Goal: Task Accomplishment & Management: Manage account settings

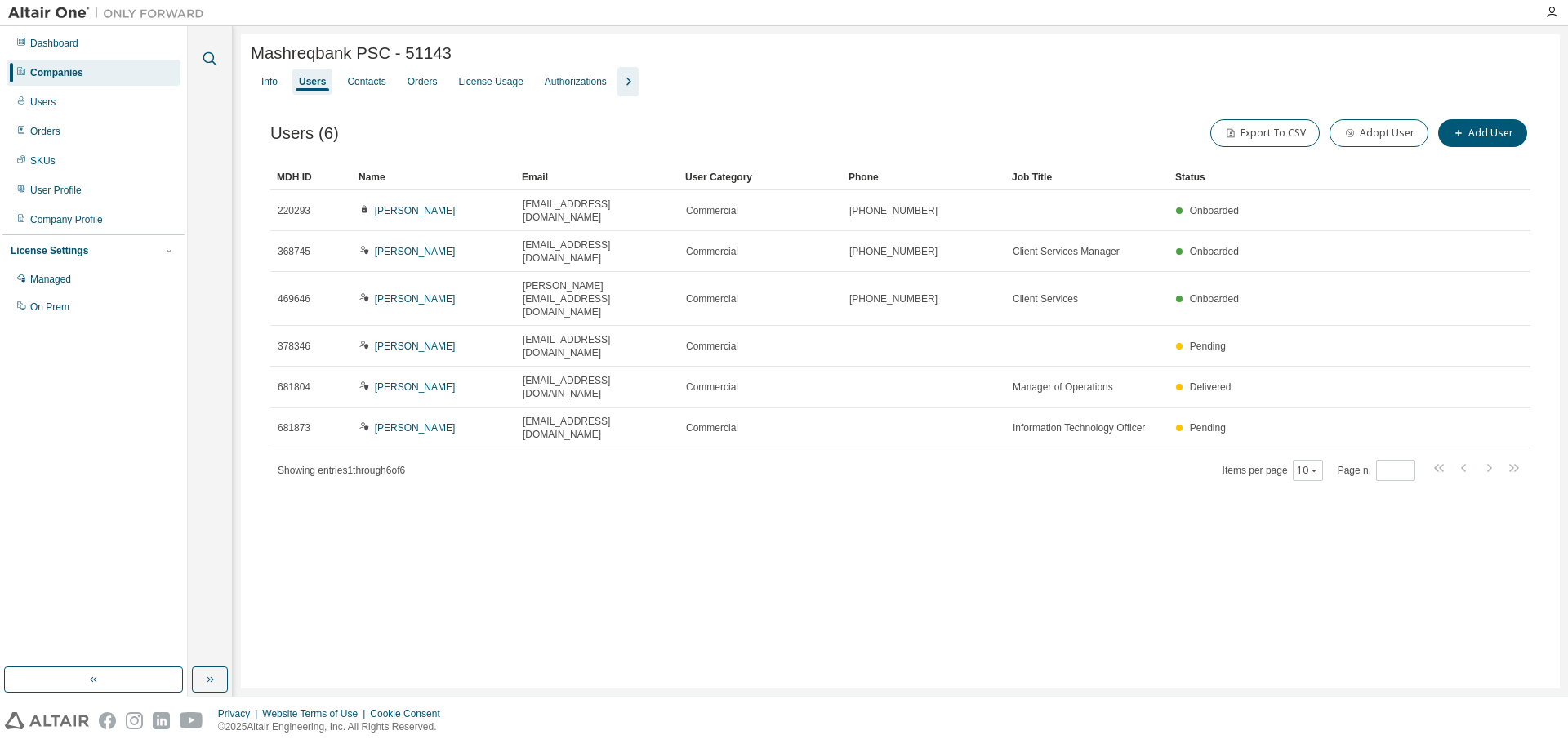
click at [206, 59] on icon "button" at bounding box center [210, 59] width 20 height 20
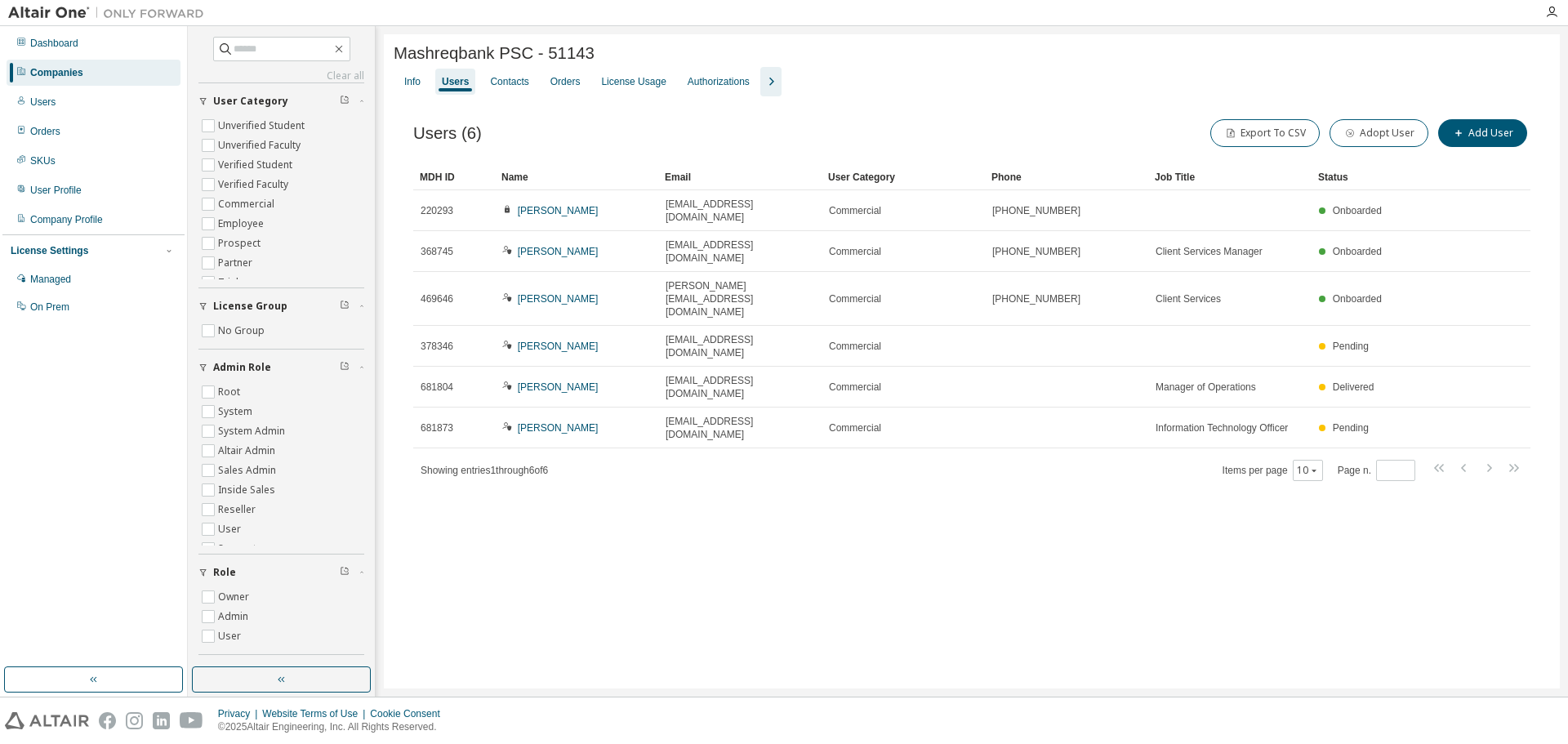
click at [54, 70] on div "Companies" at bounding box center [57, 72] width 53 height 13
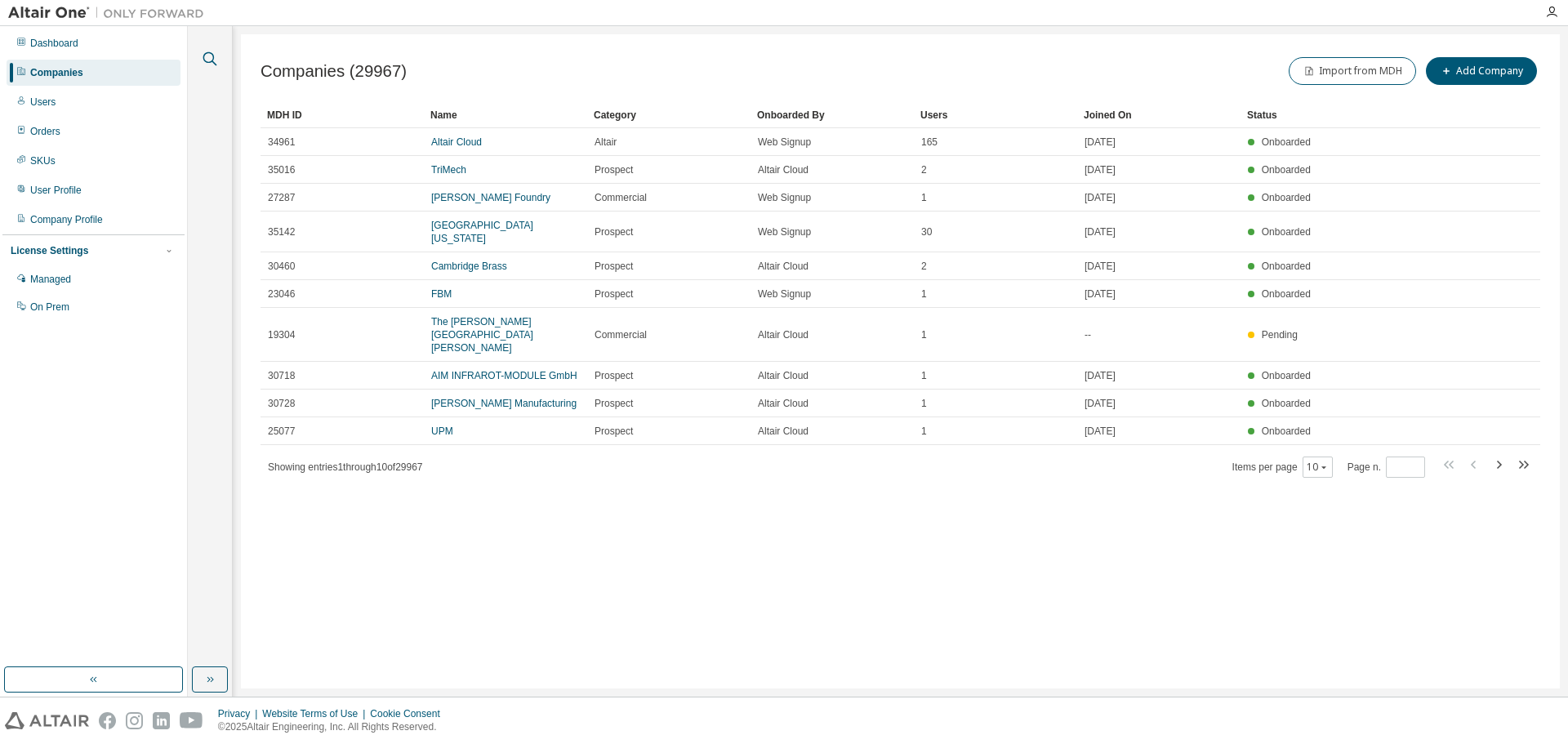
click at [208, 62] on icon "button" at bounding box center [210, 59] width 20 height 20
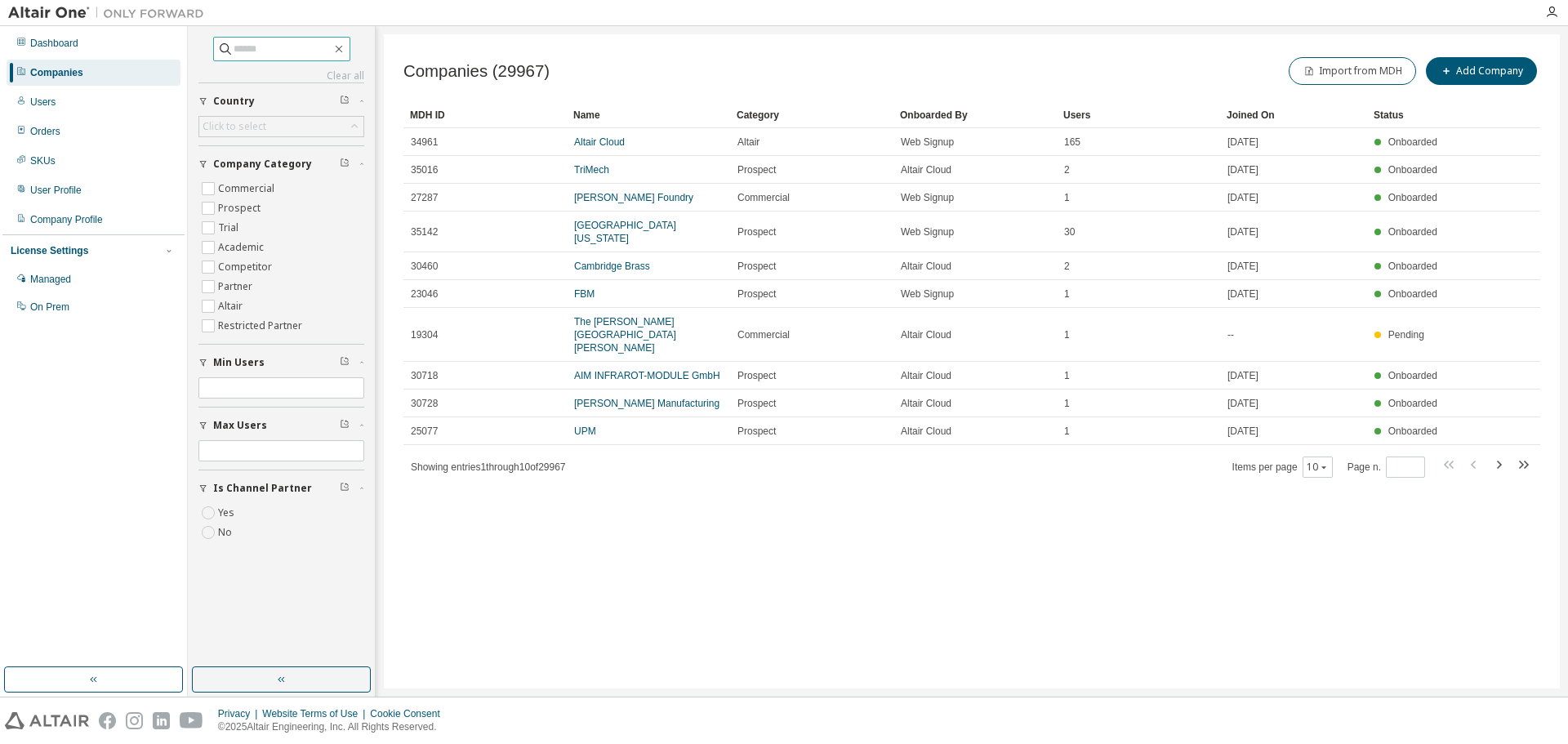
click at [279, 49] on input "text" at bounding box center [283, 49] width 98 height 17
paste input "**********"
type input "**********"
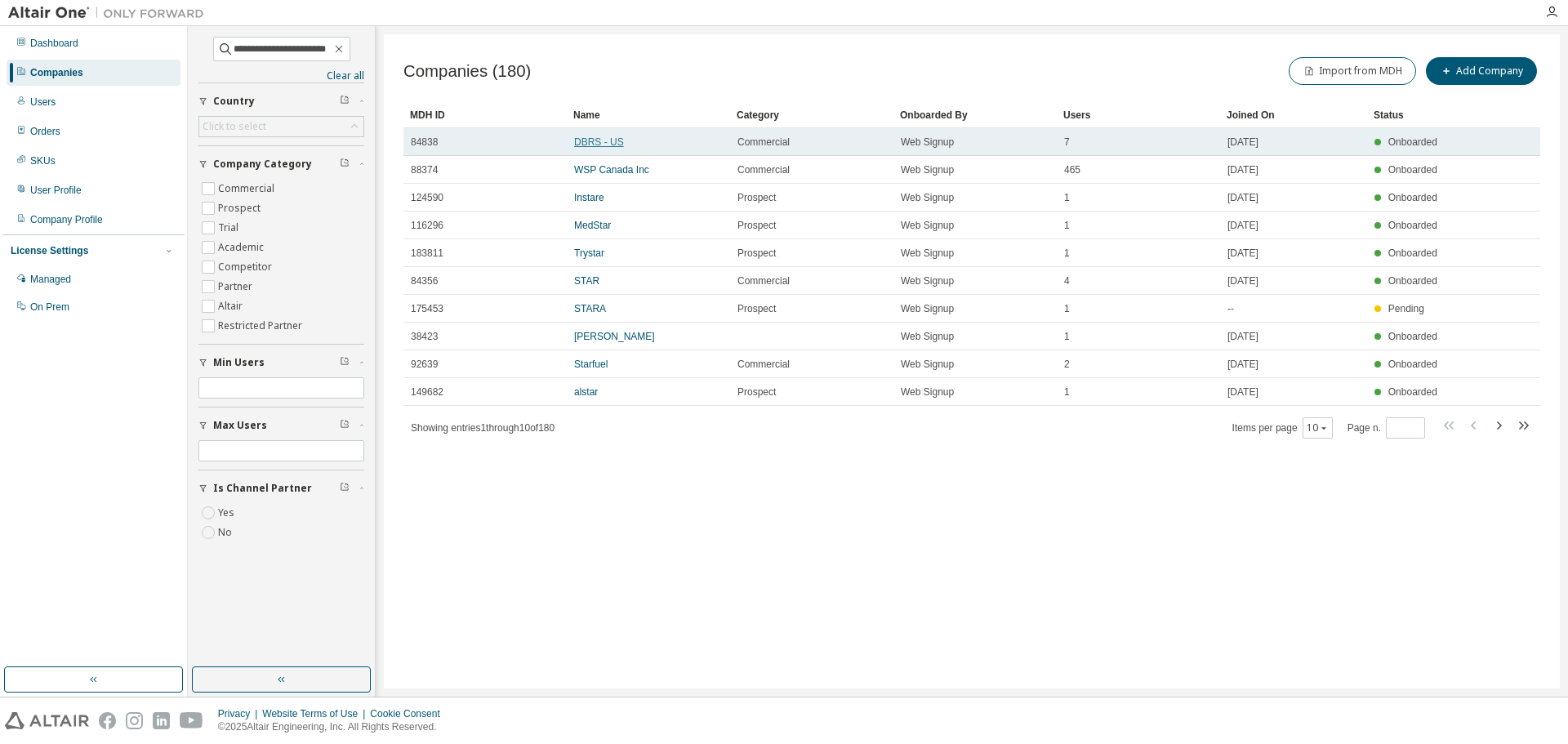
click at [605, 144] on link "DBRS - US" at bounding box center [599, 142] width 50 height 12
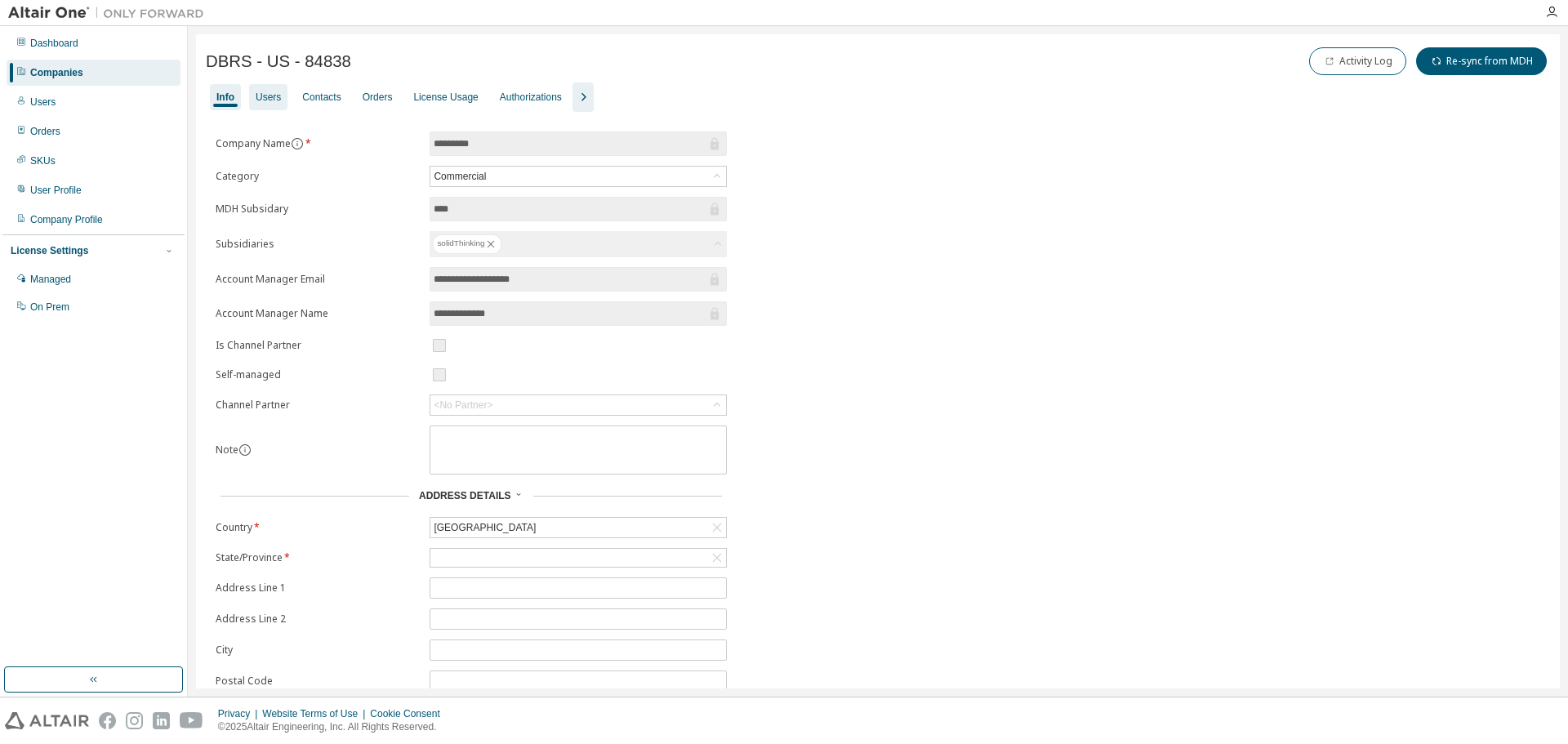
drag, startPoint x: 248, startPoint y: 96, endPoint x: 258, endPoint y: 96, distance: 10.0
click at [251, 96] on div "Info Users Contacts Orders License Usage Authorizations" at bounding box center [877, 97] width 1344 height 29
click at [264, 97] on div "Users" at bounding box center [268, 97] width 25 height 13
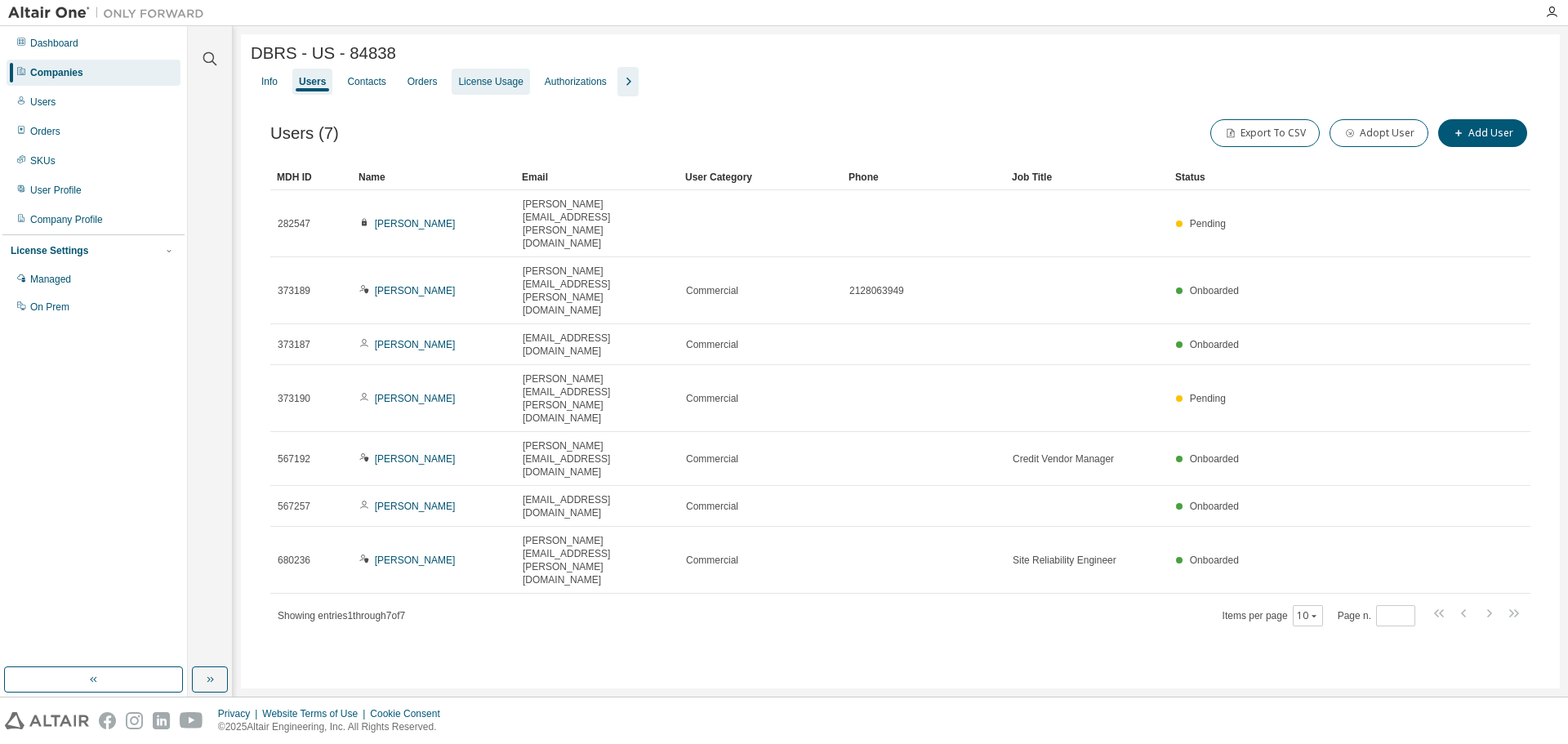
click at [484, 88] on div "License Usage" at bounding box center [491, 82] width 65 height 13
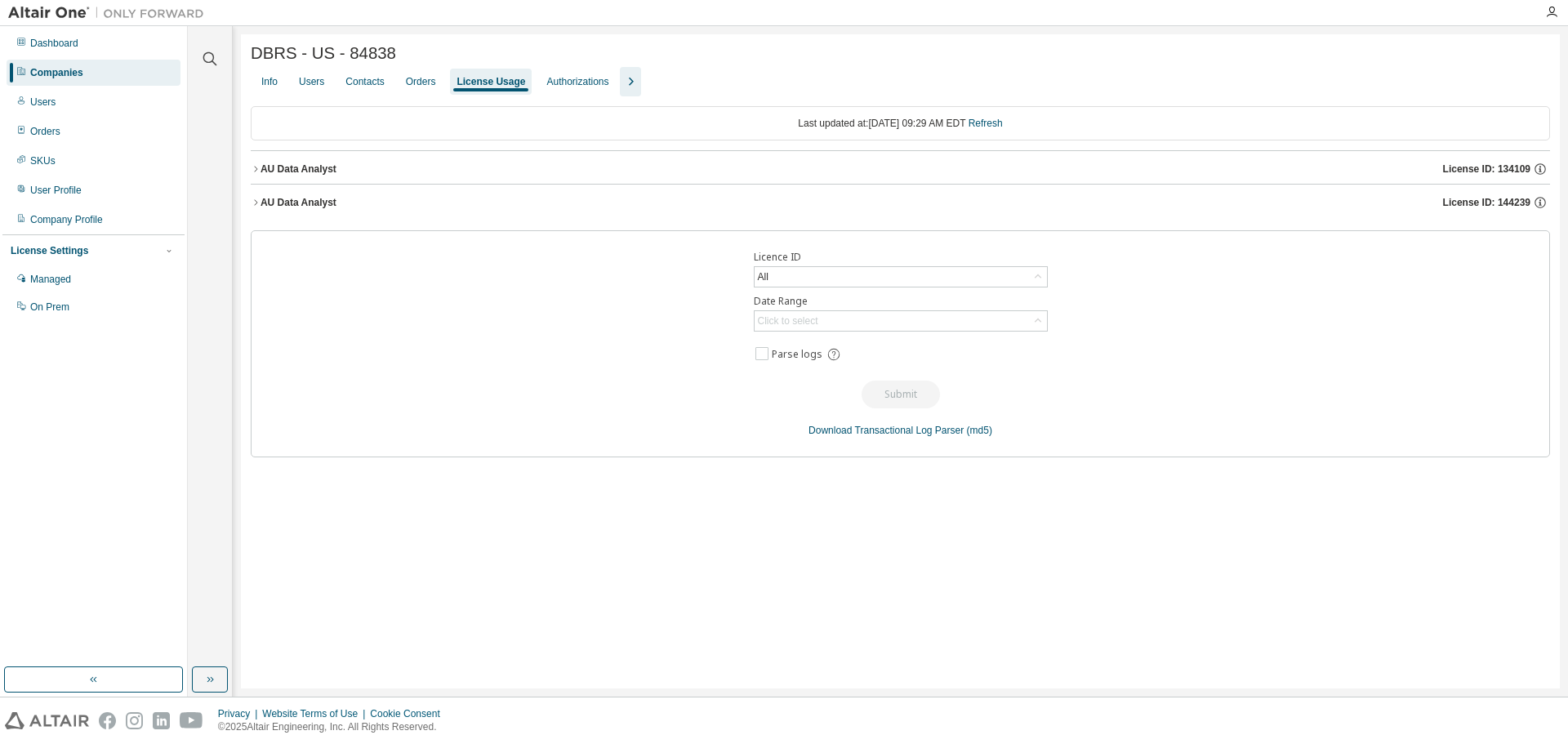
click at [283, 176] on div "AU Data Analyst" at bounding box center [298, 169] width 76 height 13
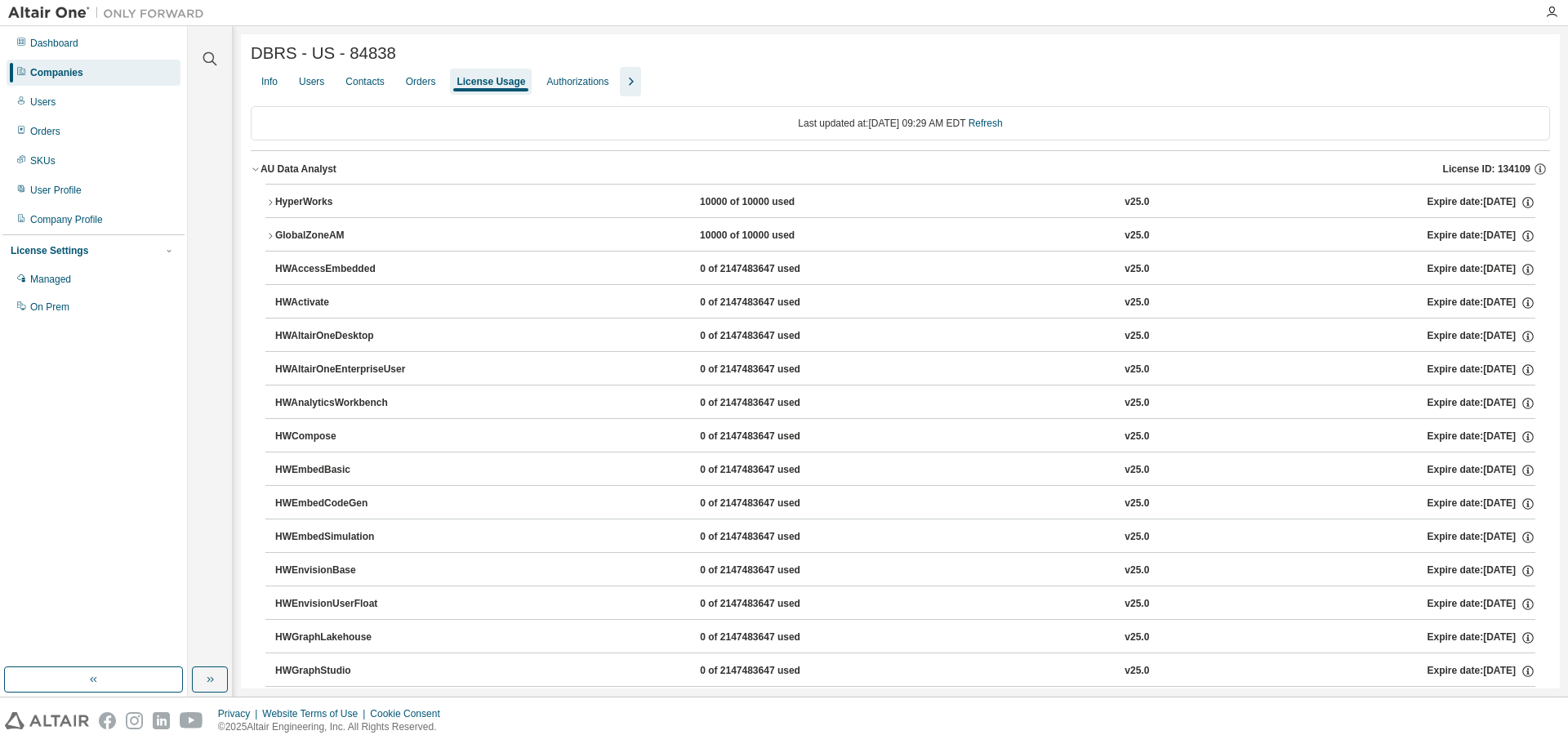
click at [286, 202] on div "HyperWorks" at bounding box center [349, 203] width 147 height 15
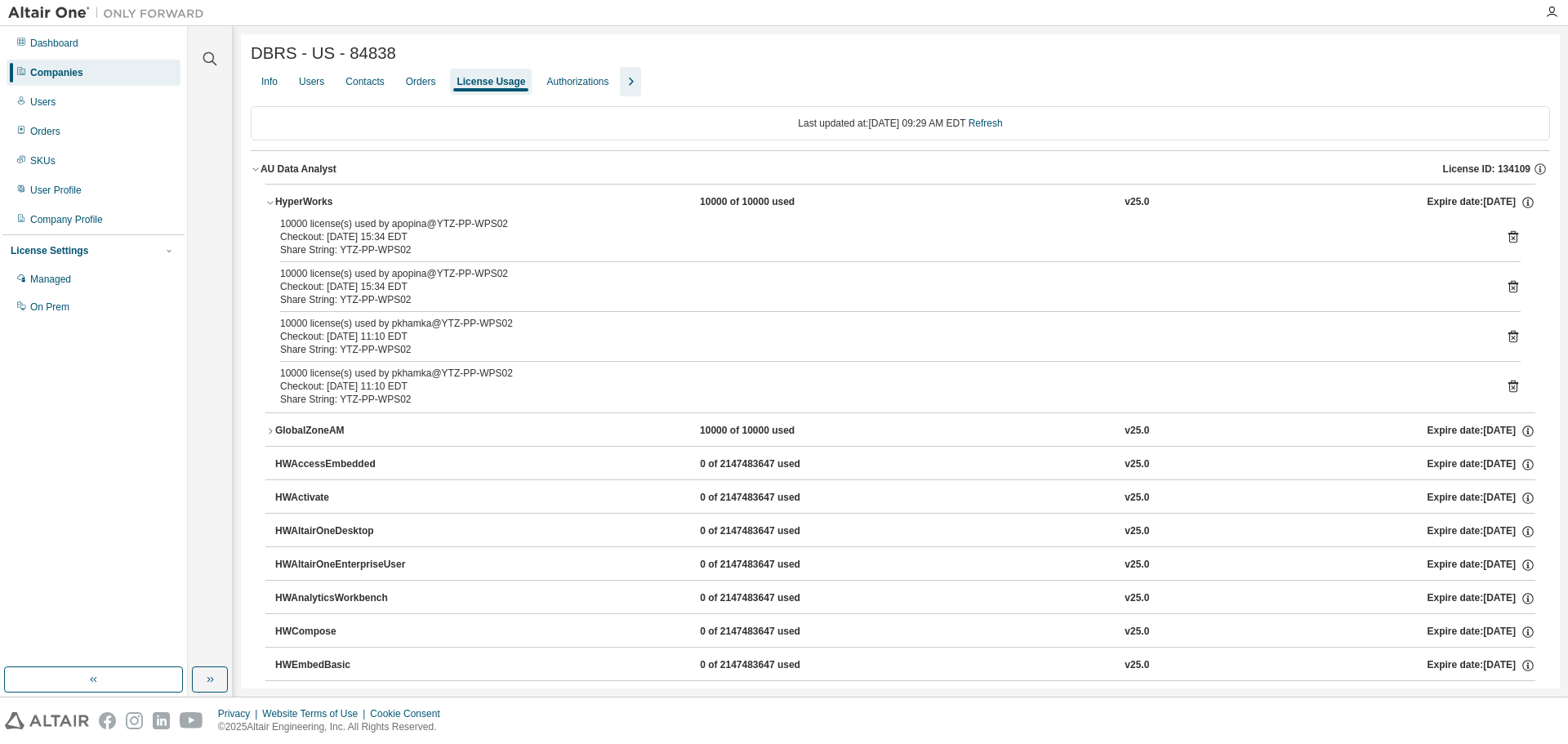
click at [321, 173] on div "AU Data Analyst" at bounding box center [298, 169] width 76 height 13
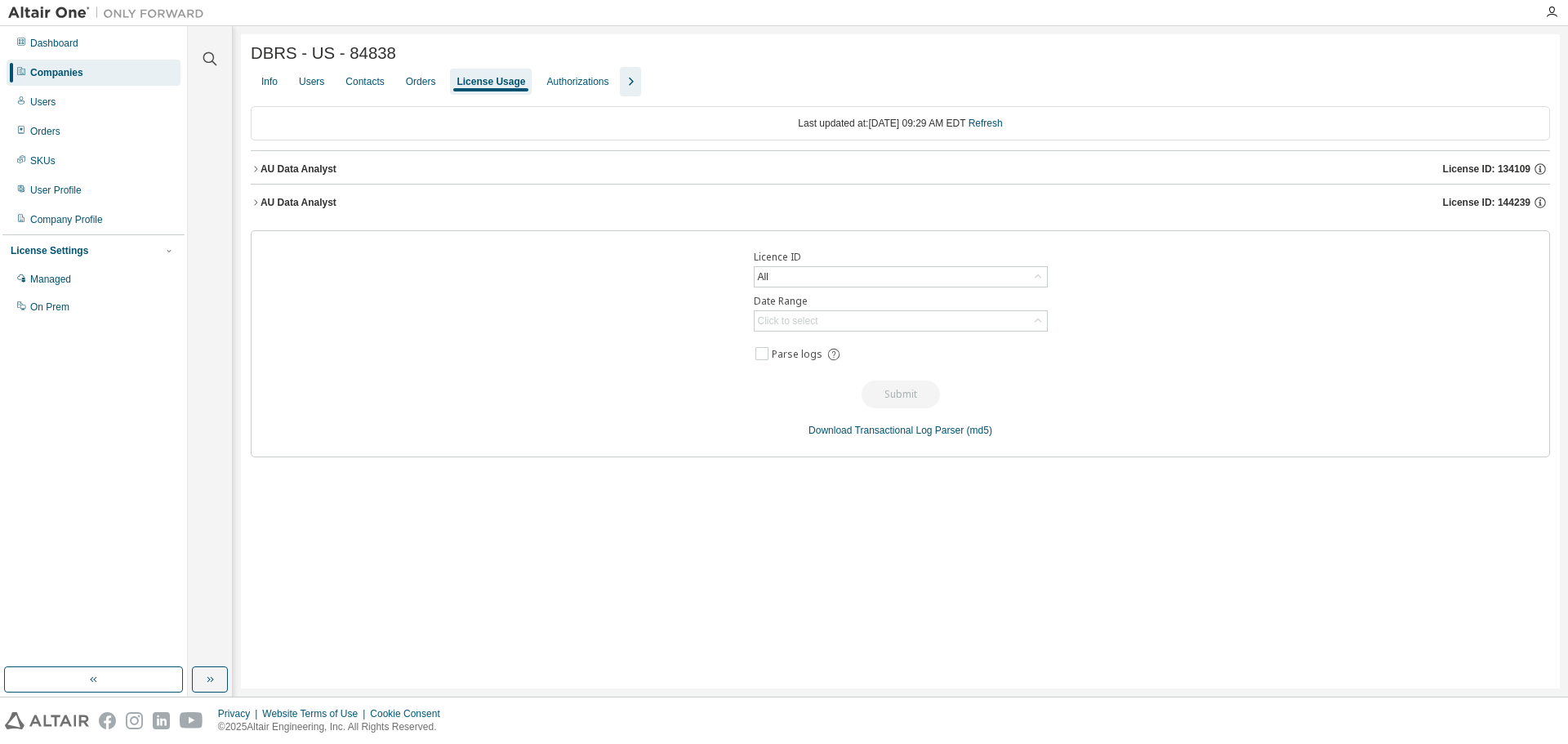
click at [315, 205] on div "AU Data Analyst" at bounding box center [298, 203] width 76 height 13
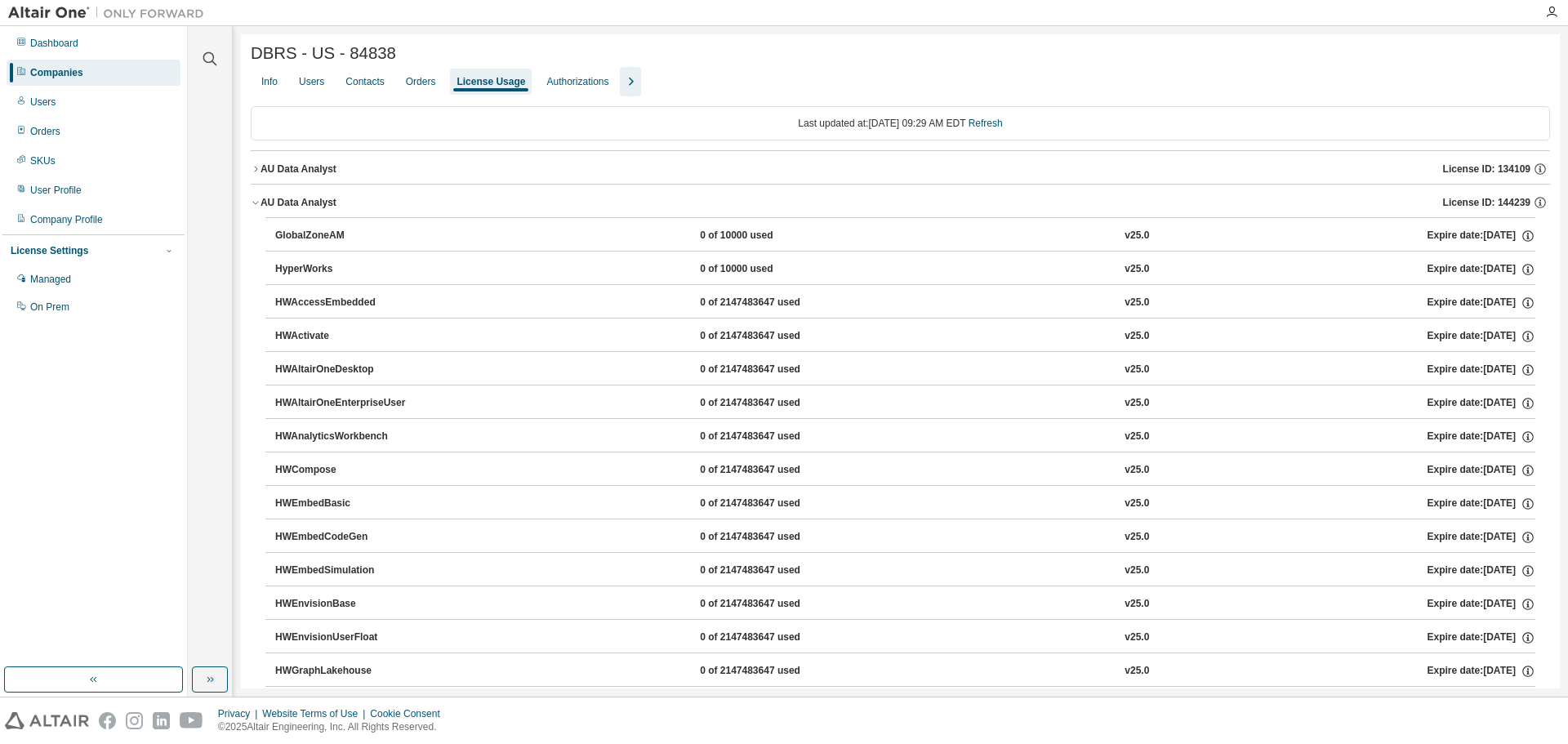
click at [313, 202] on div "AU Data Analyst" at bounding box center [298, 203] width 76 height 13
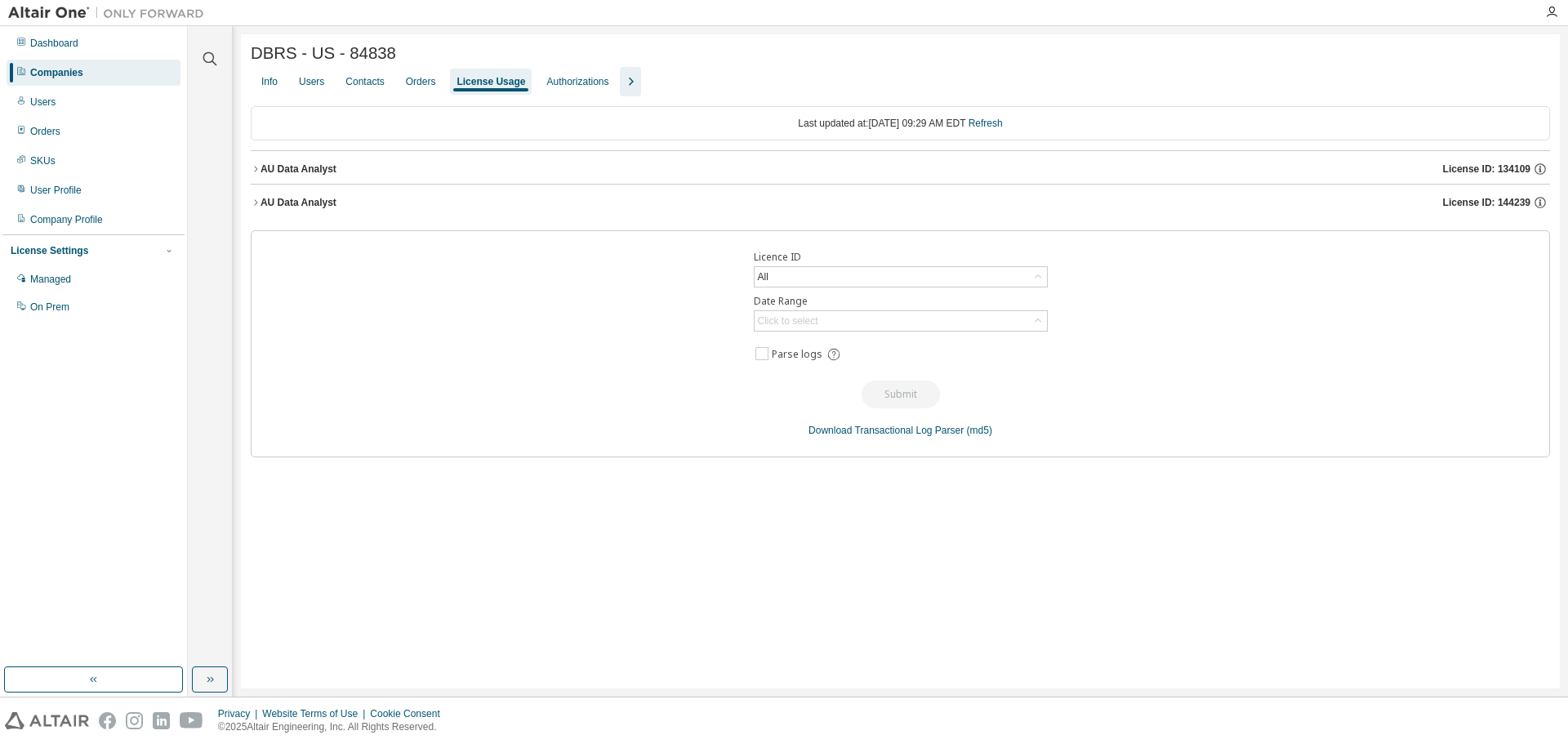
click at [330, 209] on div "AU Data Analyst" at bounding box center [298, 203] width 76 height 13
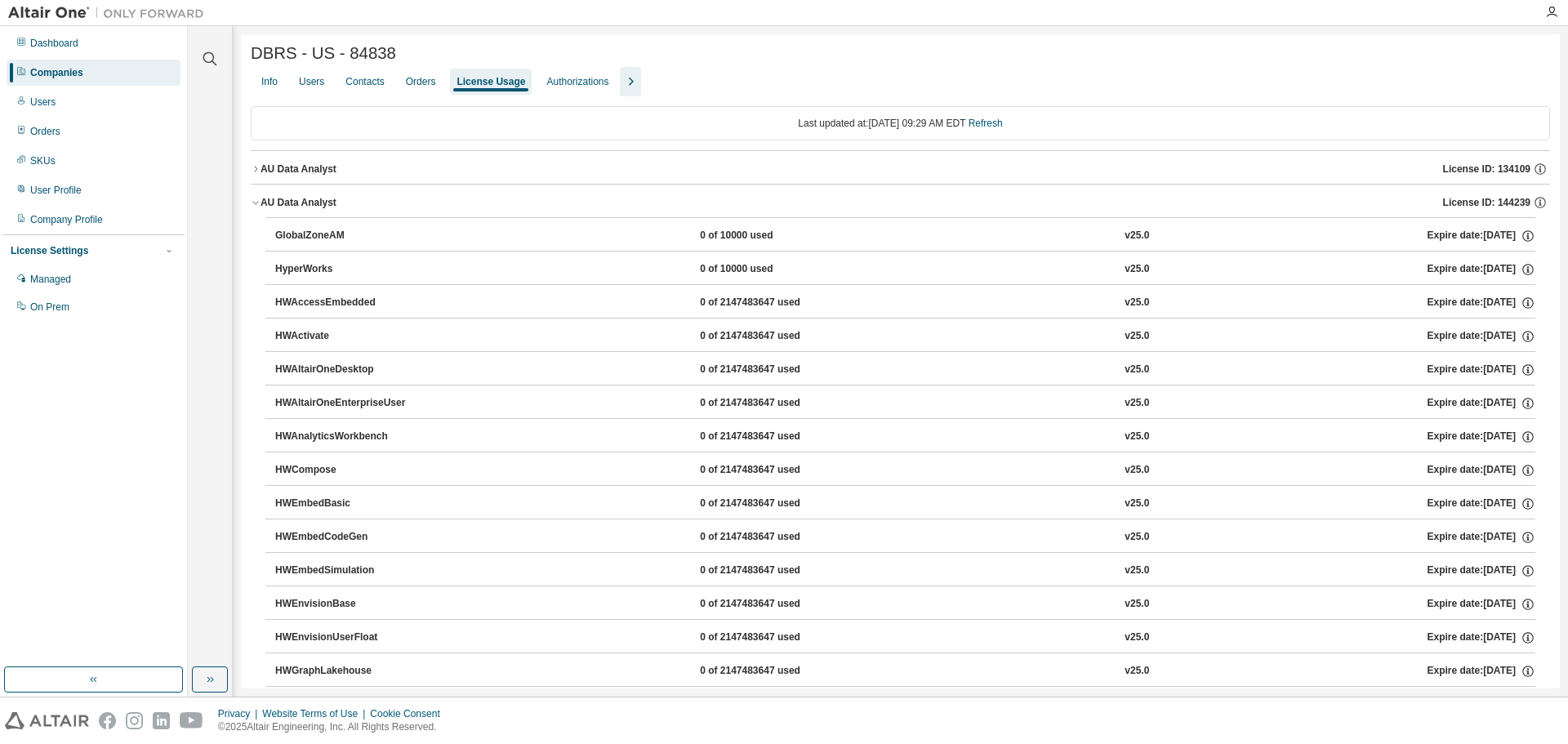
click at [285, 171] on div "AU Data Analyst" at bounding box center [298, 169] width 76 height 13
click at [279, 206] on div "HyperWorks" at bounding box center [349, 203] width 147 height 15
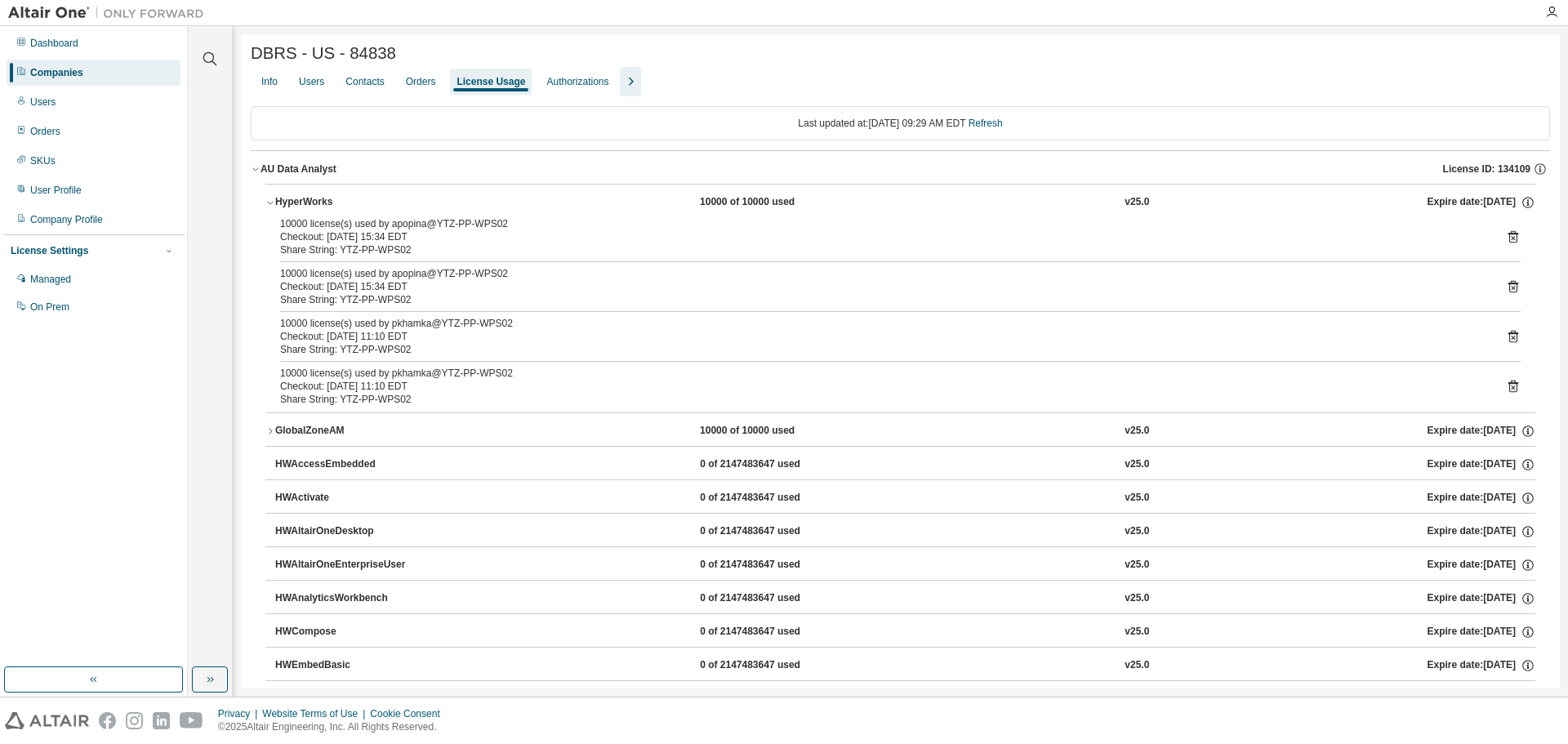
click at [298, 172] on div "AU Data Analyst" at bounding box center [298, 169] width 76 height 13
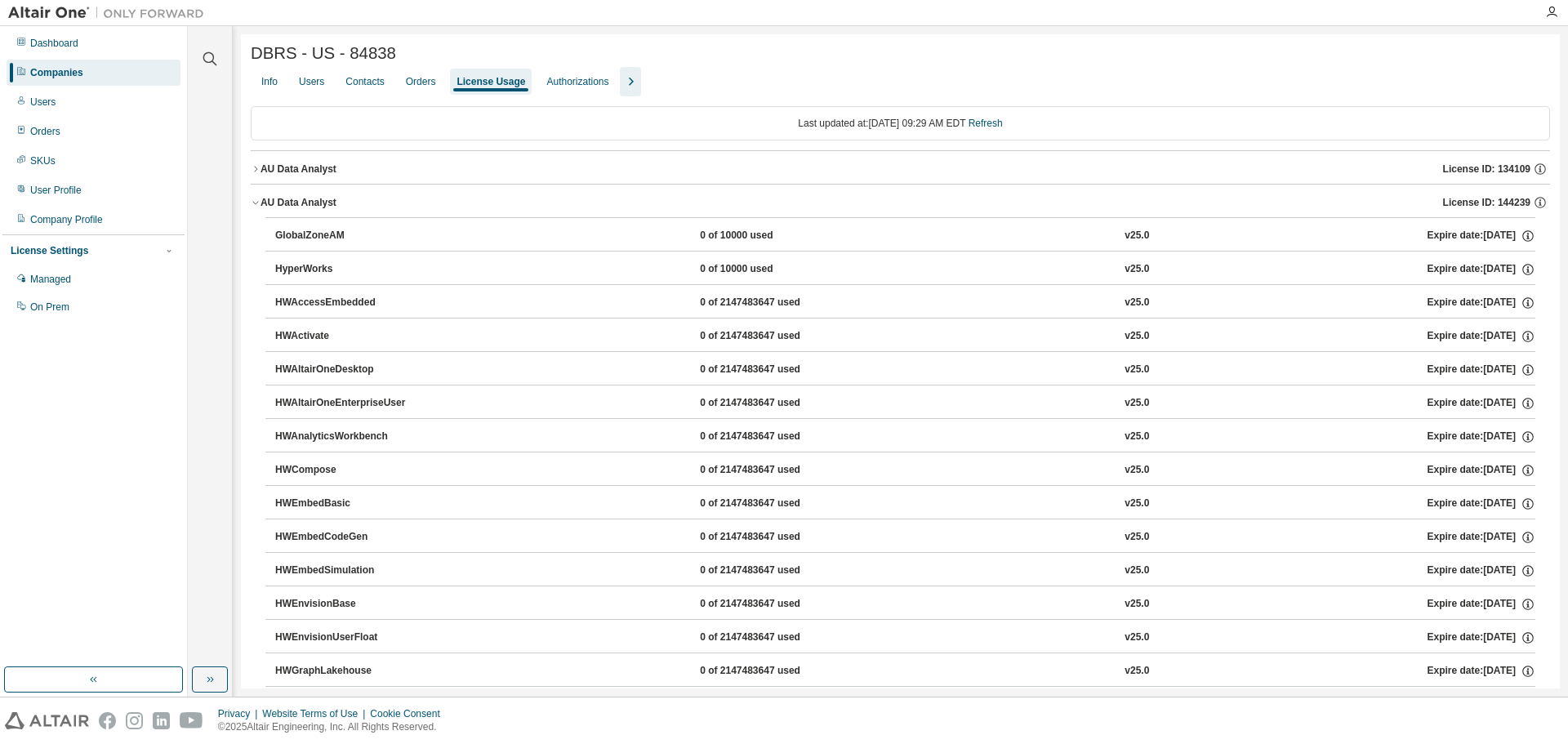
click at [289, 171] on div "AU Data Analyst" at bounding box center [298, 169] width 76 height 13
click at [280, 241] on div "GlobalZoneAM" at bounding box center [349, 236] width 147 height 15
